Goal: Obtain resource: Obtain resource

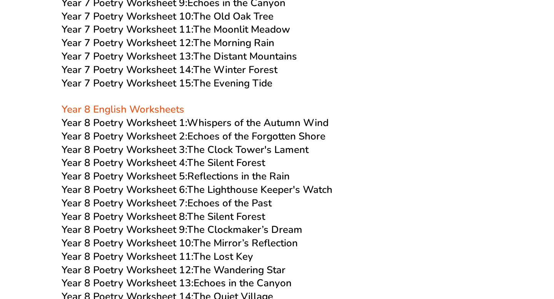
scroll to position [4570, 0]
click at [211, 116] on link "Year 8 Poetry Worksheet 1: Whispers of the Autumn Wind" at bounding box center [195, 122] width 267 height 13
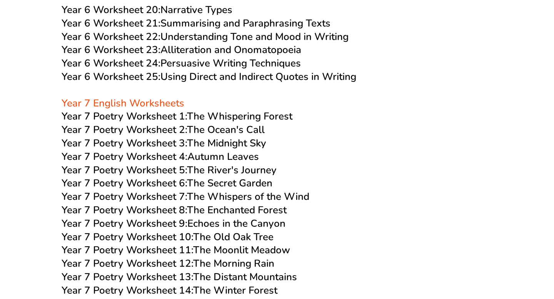
scroll to position [4342, 0]
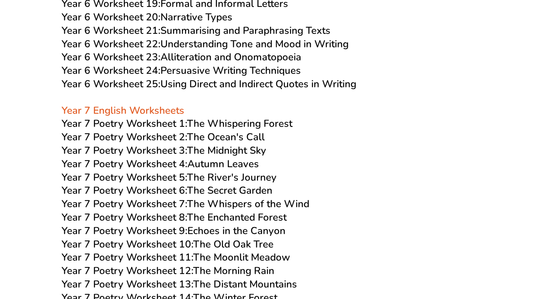
click at [171, 117] on span "Year 7 Poetry Worksheet 1:" at bounding box center [124, 123] width 125 height 13
click at [439, 158] on h3 "Year 7 Poetry Worksheet 4: Autumn Leaves" at bounding box center [277, 164] width 431 height 13
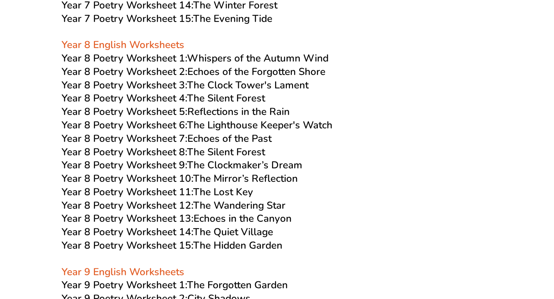
scroll to position [4623, 0]
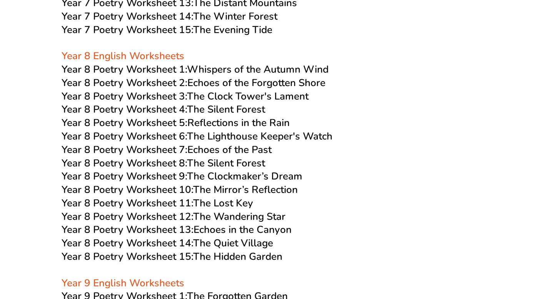
click at [242, 63] on link "Year 8 Poetry Worksheet 1: Whispers of the Autumn Wind" at bounding box center [195, 69] width 267 height 13
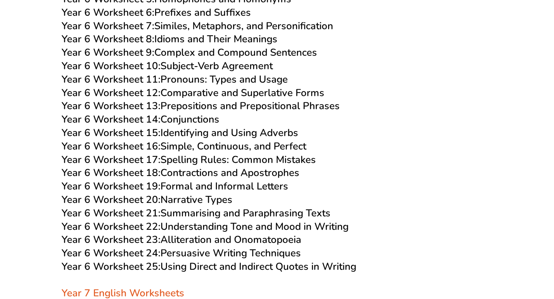
scroll to position [4369, 0]
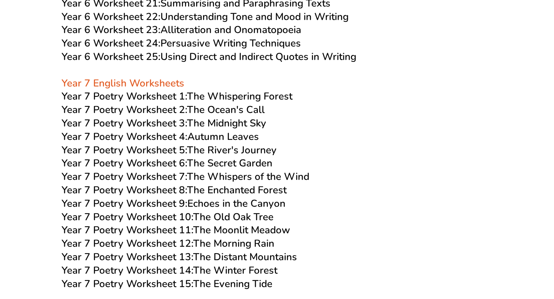
click at [237, 90] on link "Year 7 Poetry Worksheet 1: The Whispering Forest" at bounding box center [177, 96] width 231 height 13
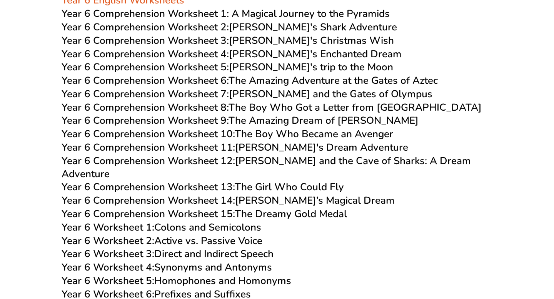
scroll to position [3837, 0]
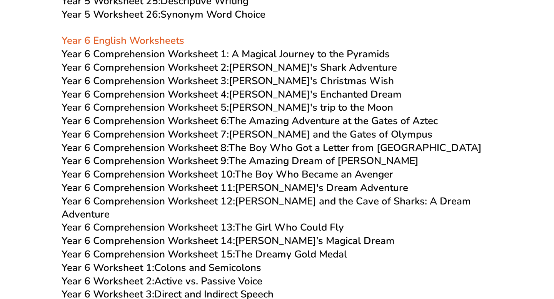
click at [181, 55] on span "Year 6 Comprehension Worksheet 1: A Magical Journey to the Pyramids" at bounding box center [226, 53] width 328 height 13
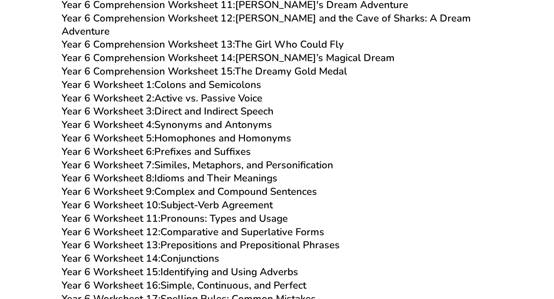
scroll to position [4001, 0]
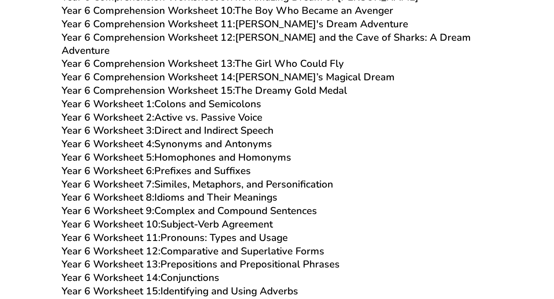
click at [380, 98] on h3 "Year 6 Worksheet 1: Colons and Semicolons" at bounding box center [277, 104] width 431 height 13
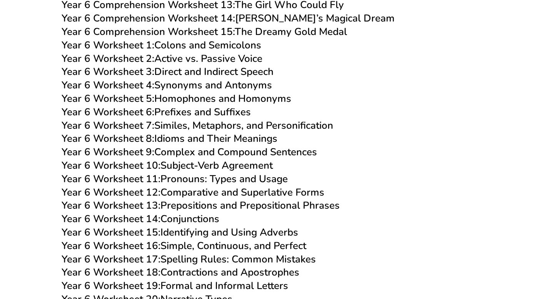
scroll to position [4060, 0]
click at [197, 239] on link "Year 6 Worksheet 16: Simple, Continuous, and Perfect" at bounding box center [184, 245] width 244 height 13
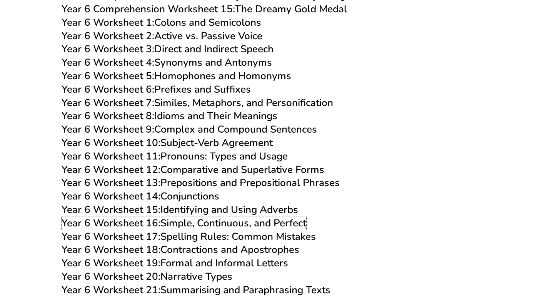
scroll to position [4089, 0]
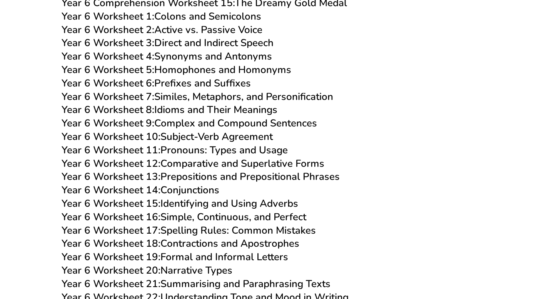
click at [136, 197] on span "Year 6 Worksheet 15:" at bounding box center [111, 203] width 99 height 13
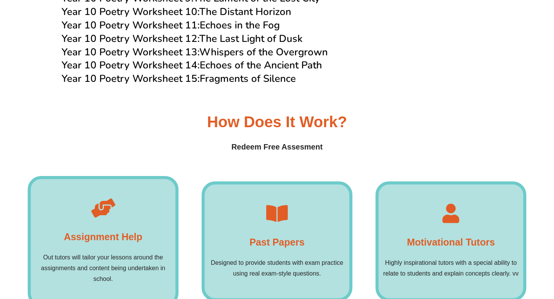
scroll to position [5256, 0]
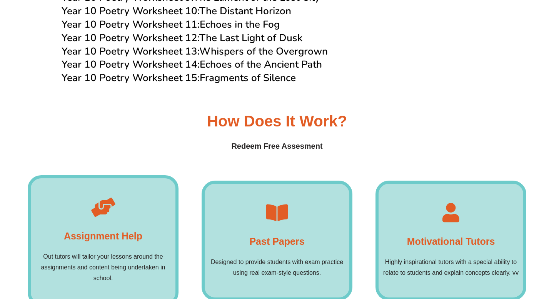
click at [230, 71] on link "Year 10 Poetry Worksheet 15: Fragments of Silence" at bounding box center [179, 77] width 234 height 13
click at [274, 203] on icon at bounding box center [276, 212] width 19 height 19
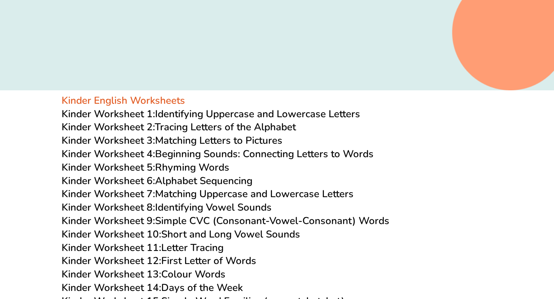
scroll to position [0, 0]
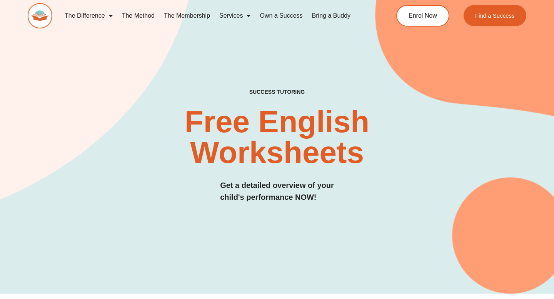
click at [153, 35] on div "The Difference Personalised Program Inspirational Tutors Motivational Learning …" at bounding box center [277, 19] width 498 height 38
click at [140, 65] on div "SUCCESS TUTORING​ Free English Worksheets​ Get a detailed overview of your chil…" at bounding box center [277, 131] width 498 height 324
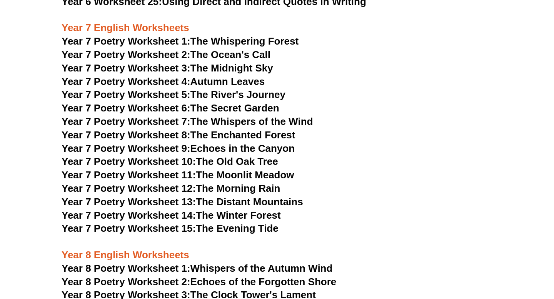
scroll to position [4427, 0]
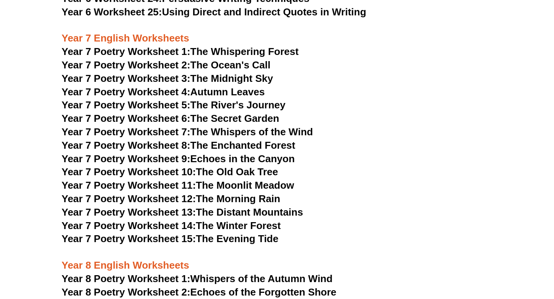
click at [250, 46] on link "Year 7 Poetry Worksheet 1: The Whispering Forest" at bounding box center [180, 52] width 237 height 12
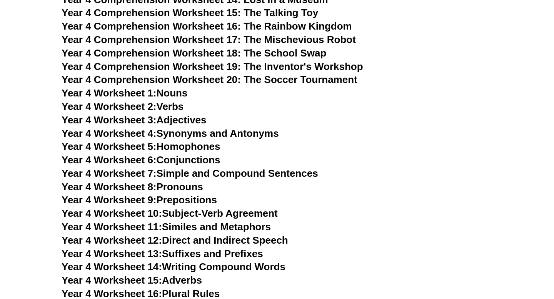
scroll to position [2939, 0]
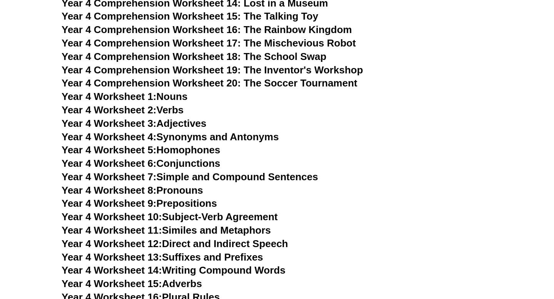
click at [396, 104] on h3 "Year 4 Worksheet 2: Verbs" at bounding box center [277, 110] width 431 height 13
